Goal: Navigation & Orientation: Find specific page/section

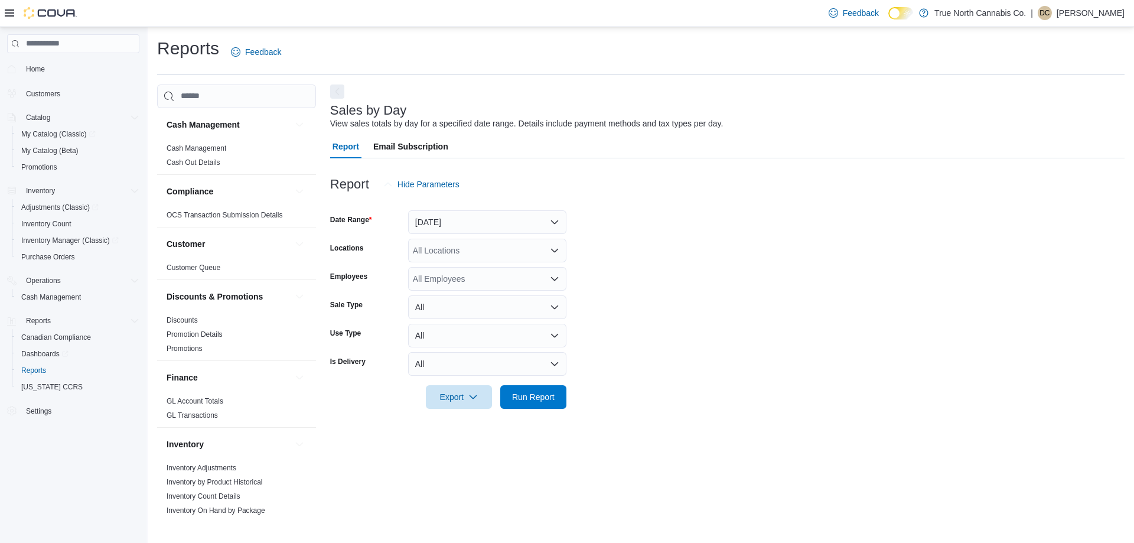
click at [16, 62] on span "Home" at bounding box center [73, 68] width 132 height 15
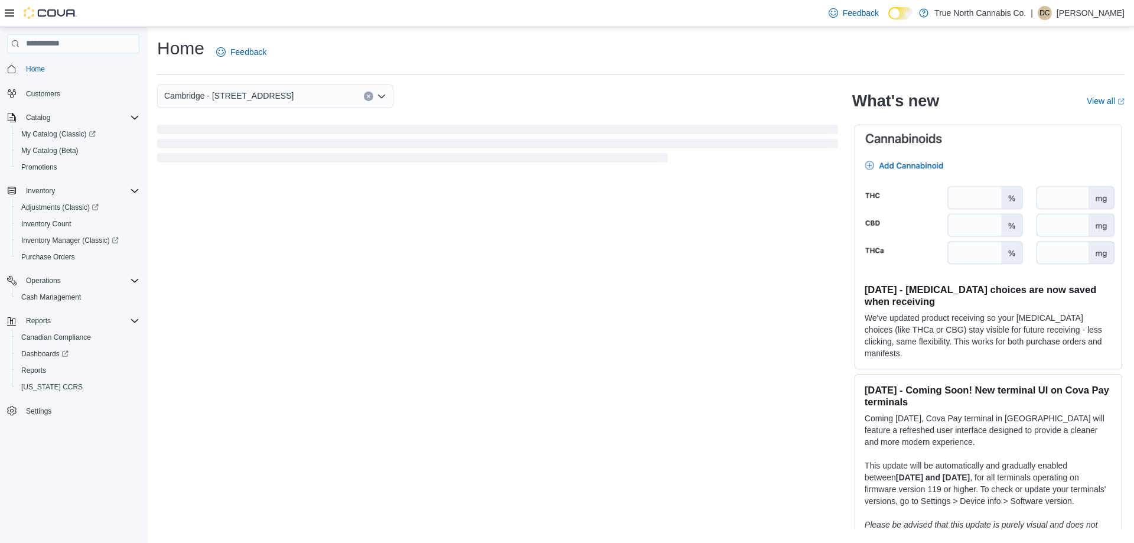
drag, startPoint x: 16, startPoint y: 61, endPoint x: 628, endPoint y: 120, distance: 615.3
click at [628, 120] on div "Cambridge - [STREET_ADDRESS]" at bounding box center [497, 124] width 681 height 80
